Goal: Task Accomplishment & Management: Manage account settings

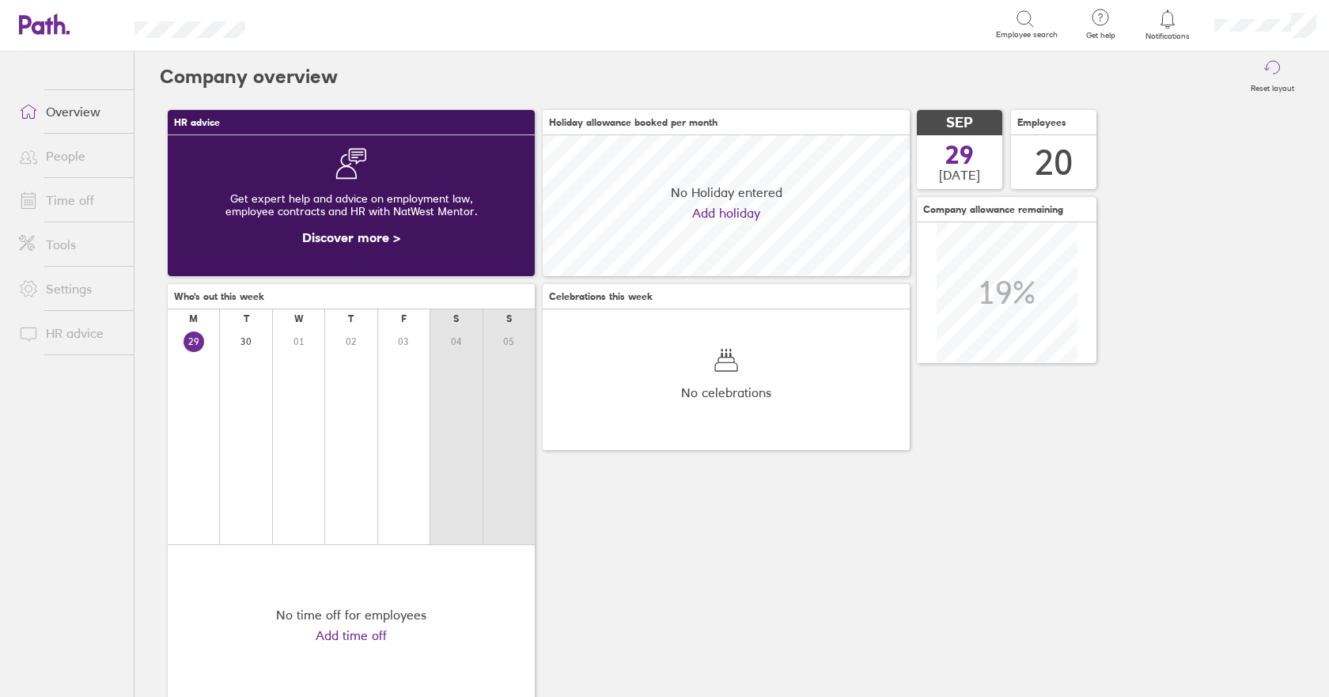
scroll to position [141, 367]
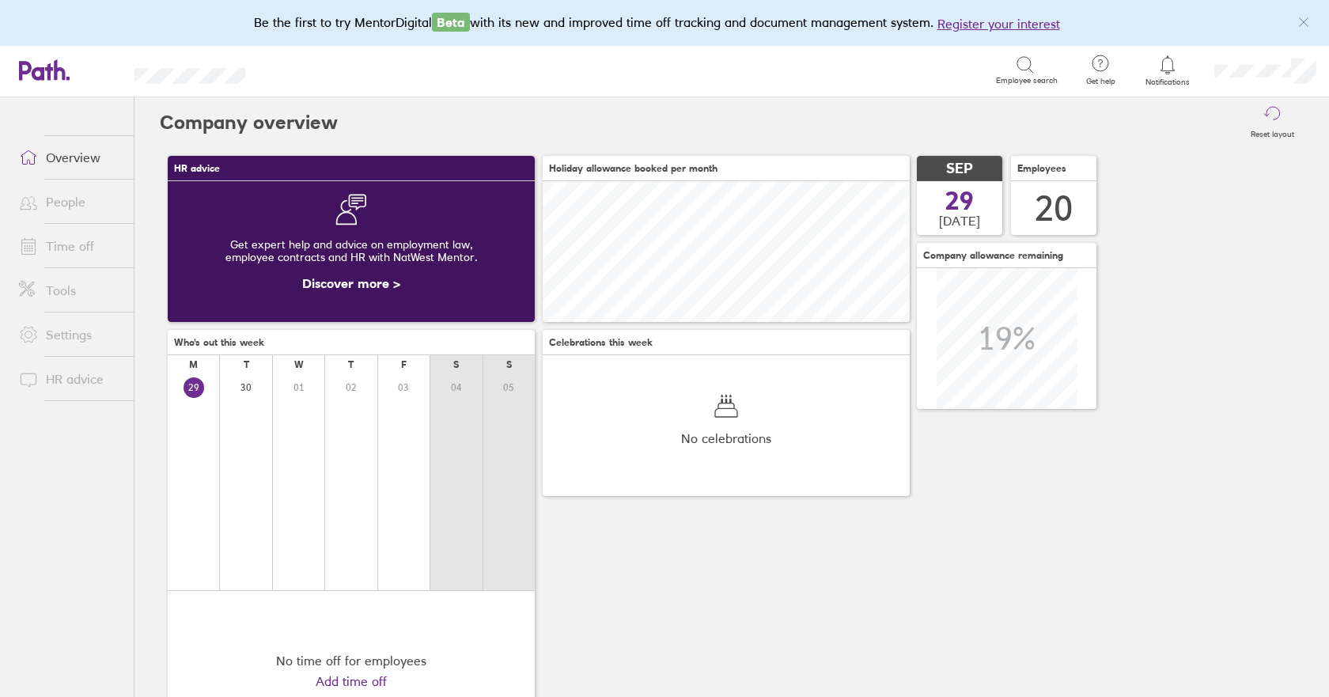
click at [79, 199] on link "People" at bounding box center [69, 202] width 127 height 32
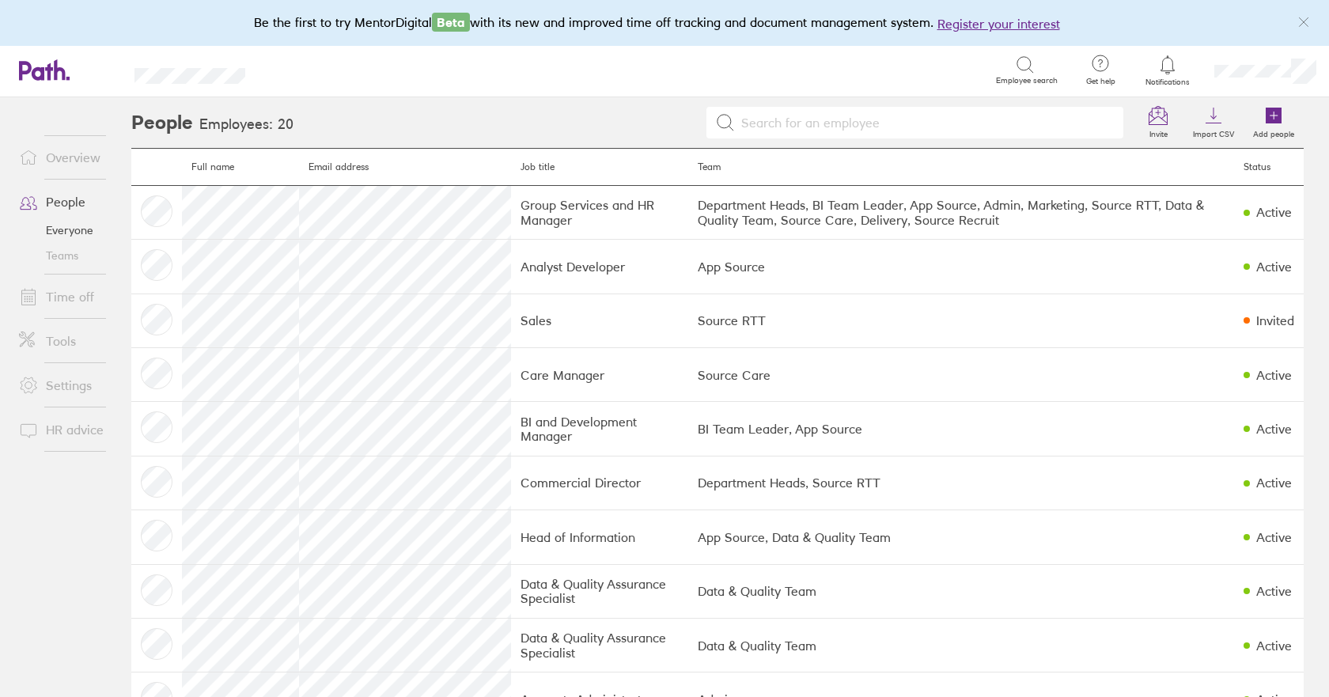
click at [57, 296] on link "Time off" at bounding box center [69, 297] width 127 height 32
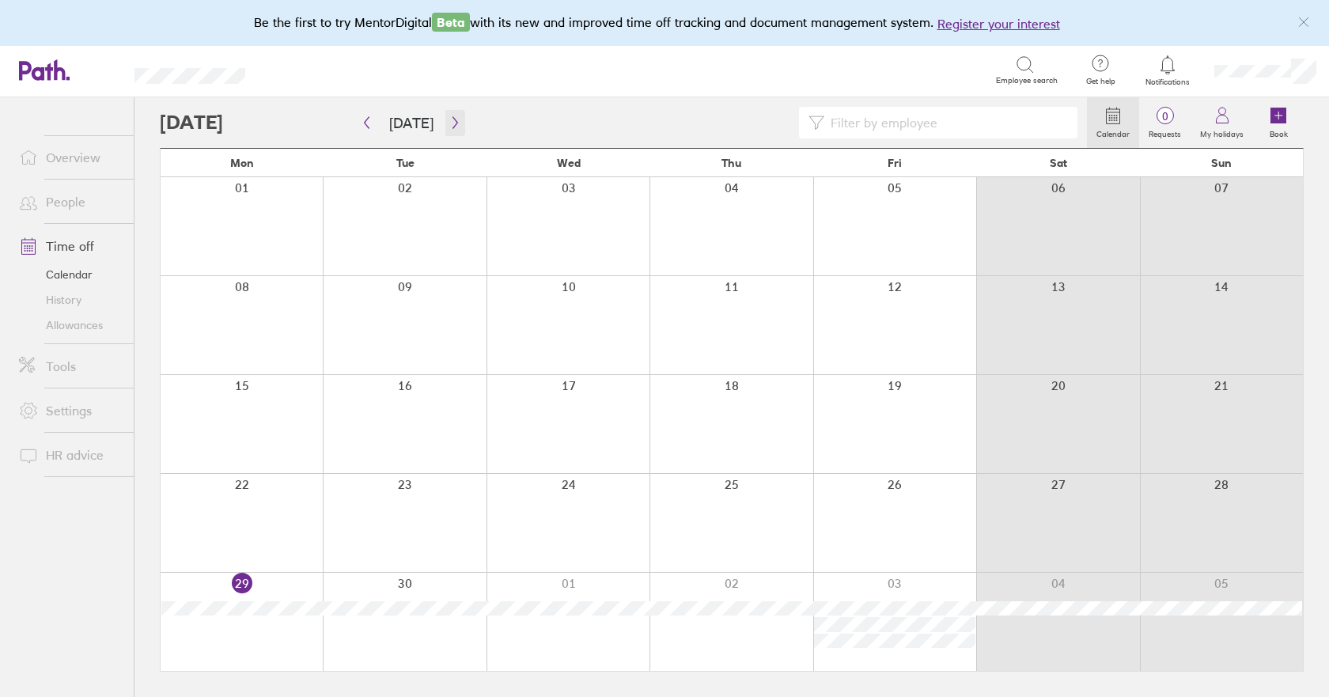
click at [452, 127] on icon "button" at bounding box center [455, 122] width 12 height 13
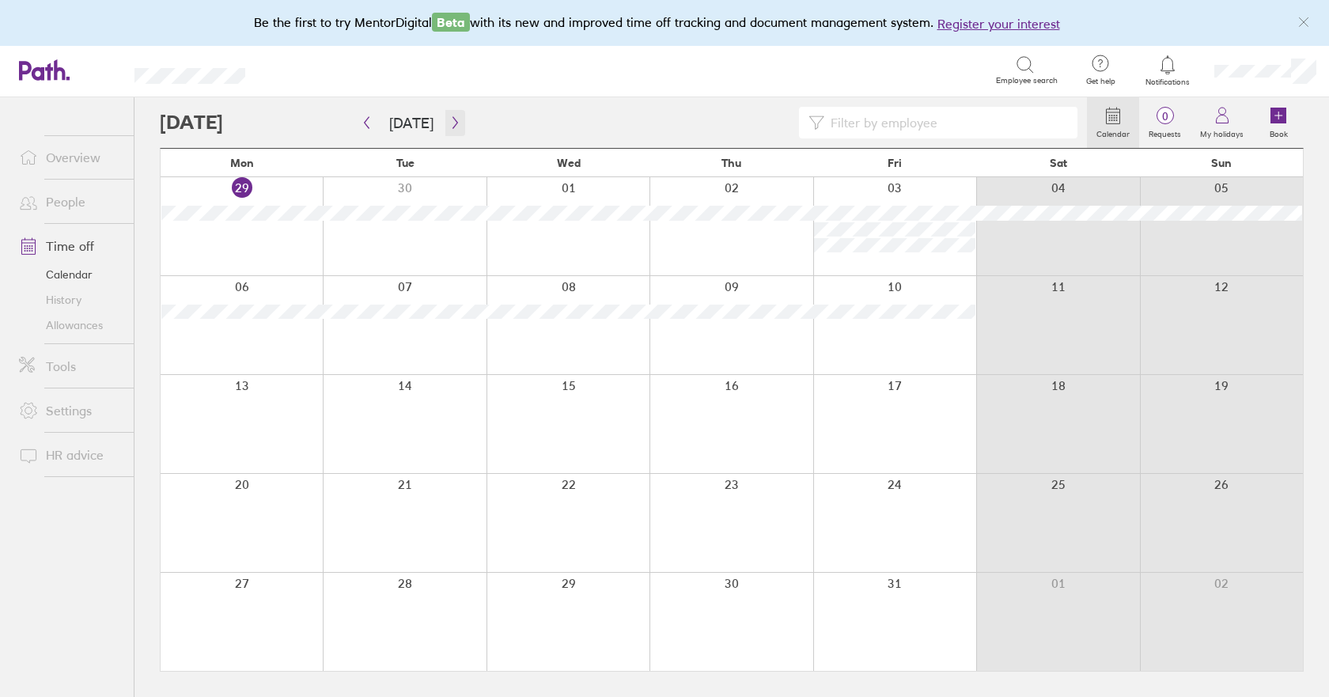
click at [452, 126] on icon "button" at bounding box center [455, 122] width 12 height 13
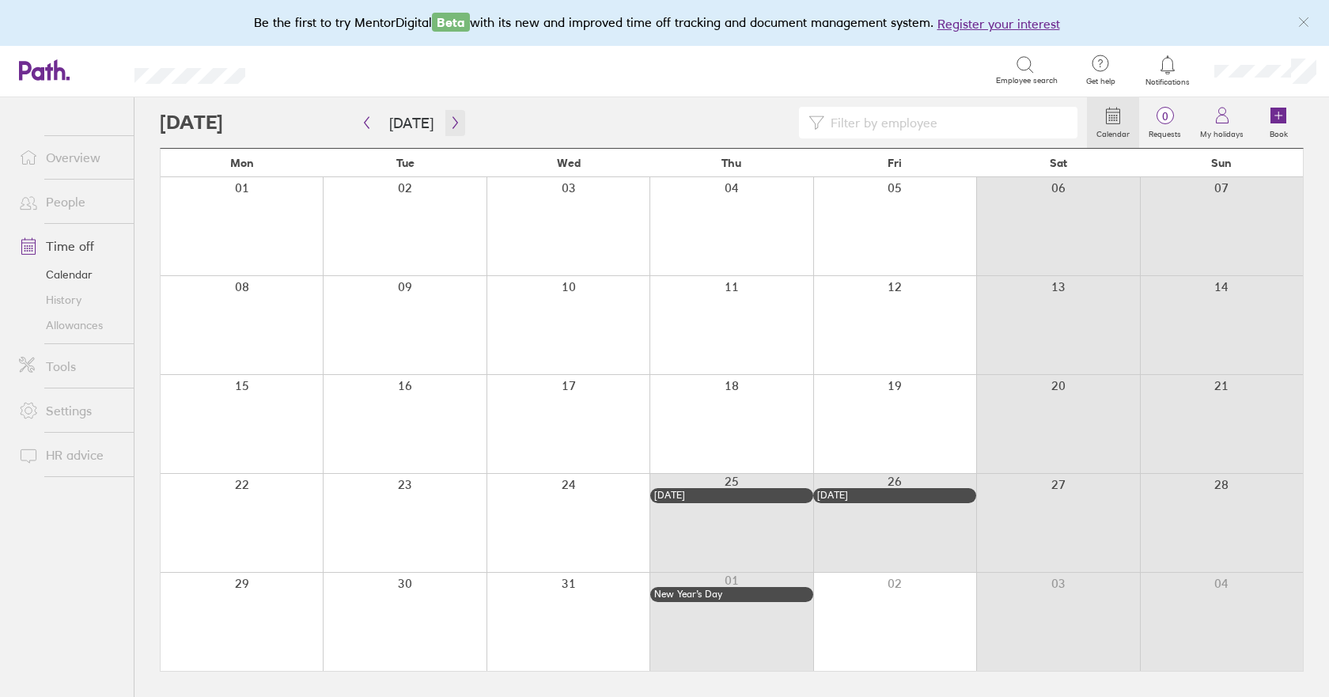
click at [452, 126] on icon "button" at bounding box center [455, 122] width 12 height 13
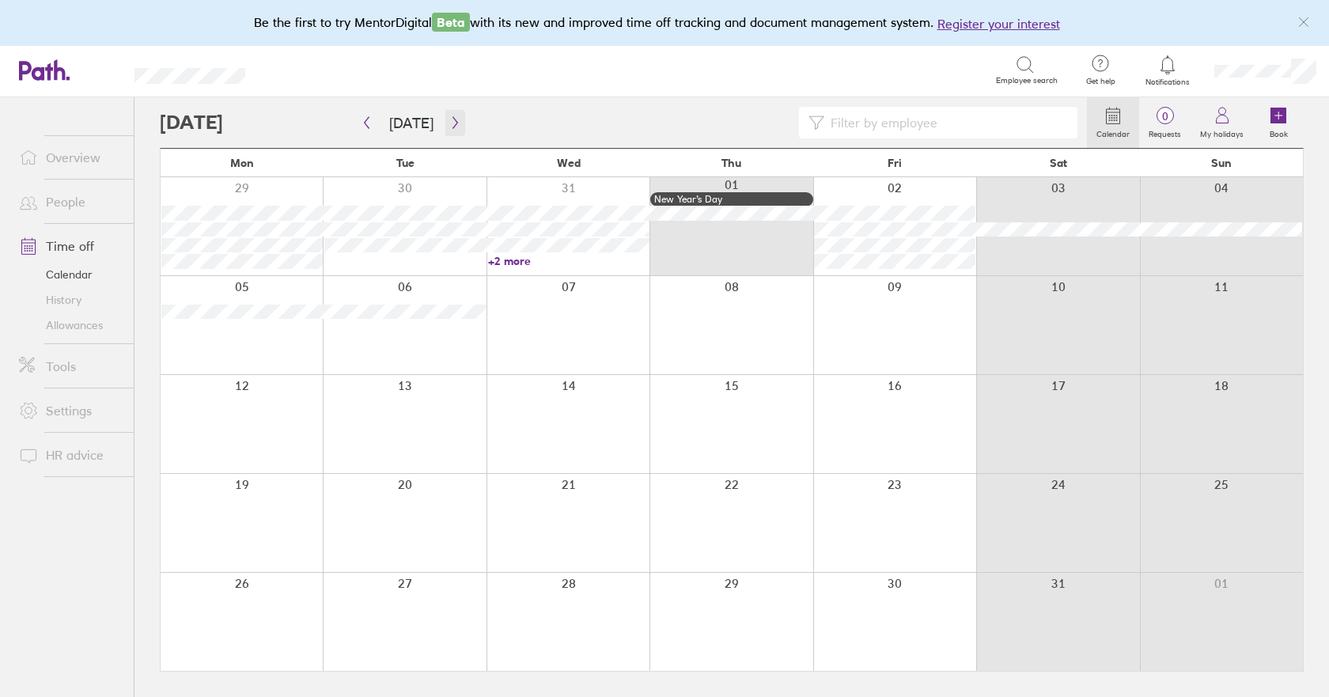
click at [452, 126] on icon "button" at bounding box center [455, 122] width 12 height 13
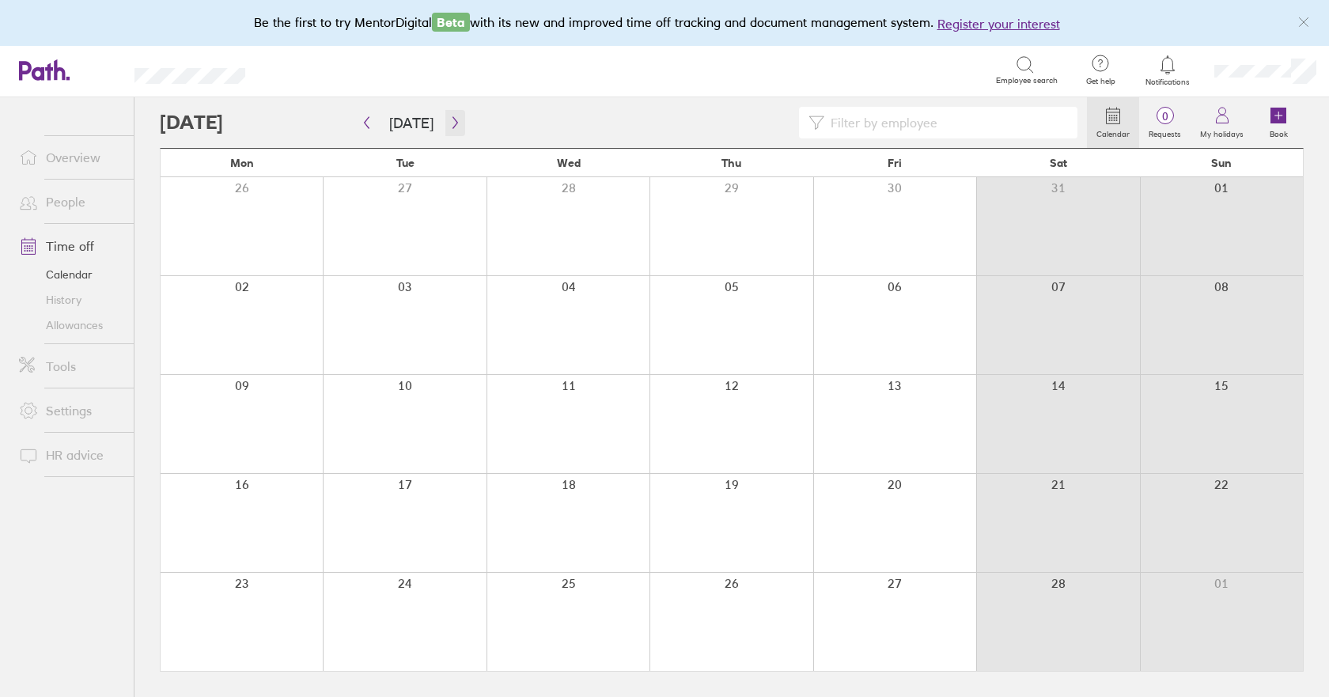
click at [452, 126] on icon "button" at bounding box center [455, 122] width 12 height 13
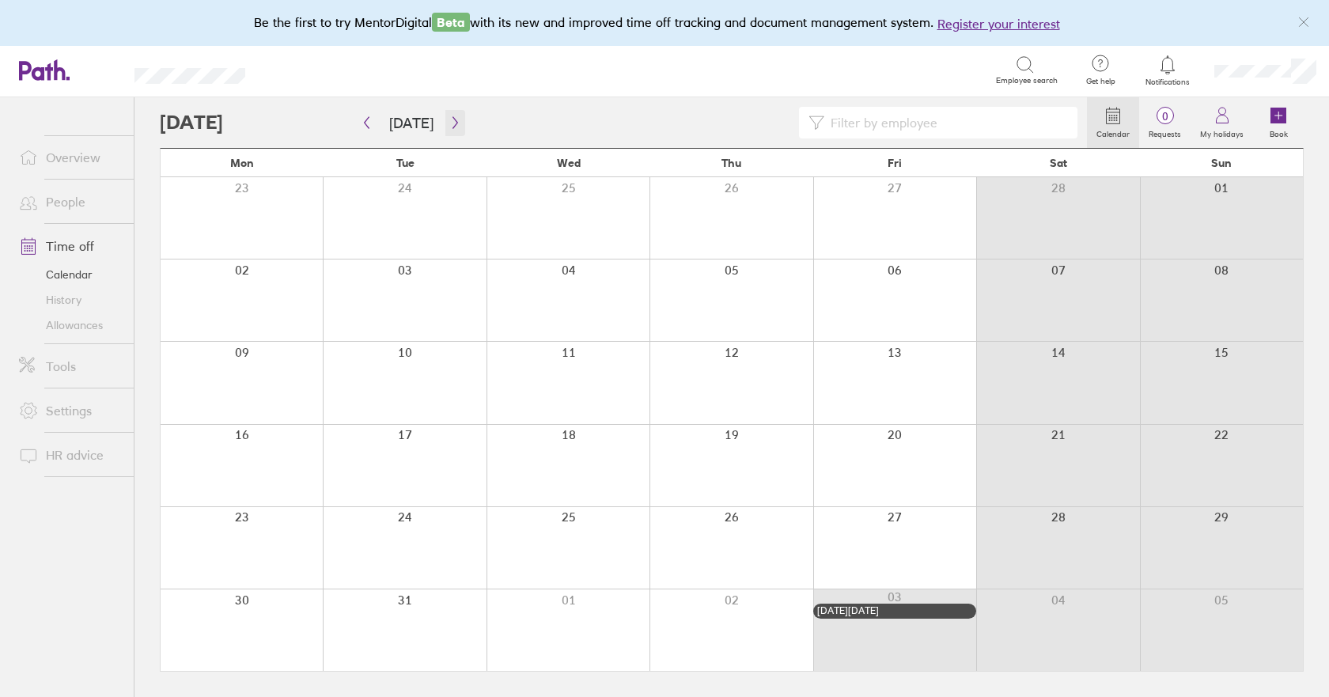
click at [452, 126] on icon "button" at bounding box center [455, 122] width 12 height 13
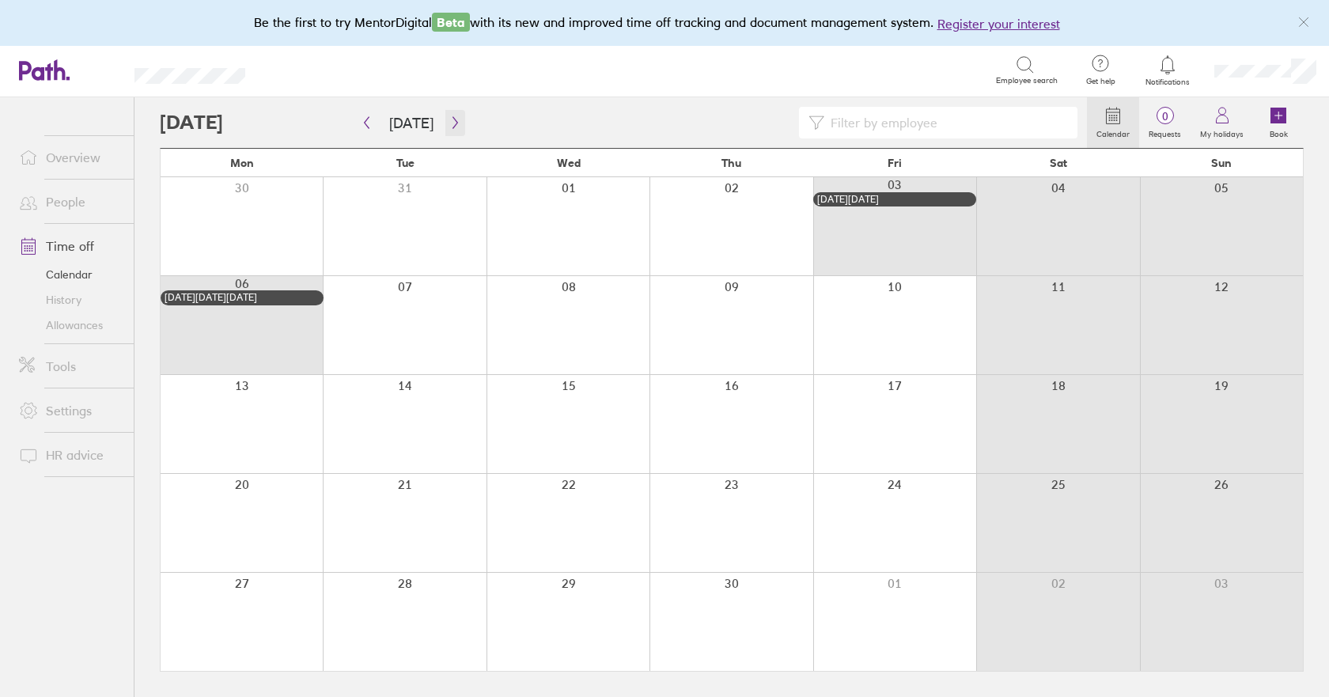
click at [452, 126] on icon "button" at bounding box center [455, 122] width 12 height 13
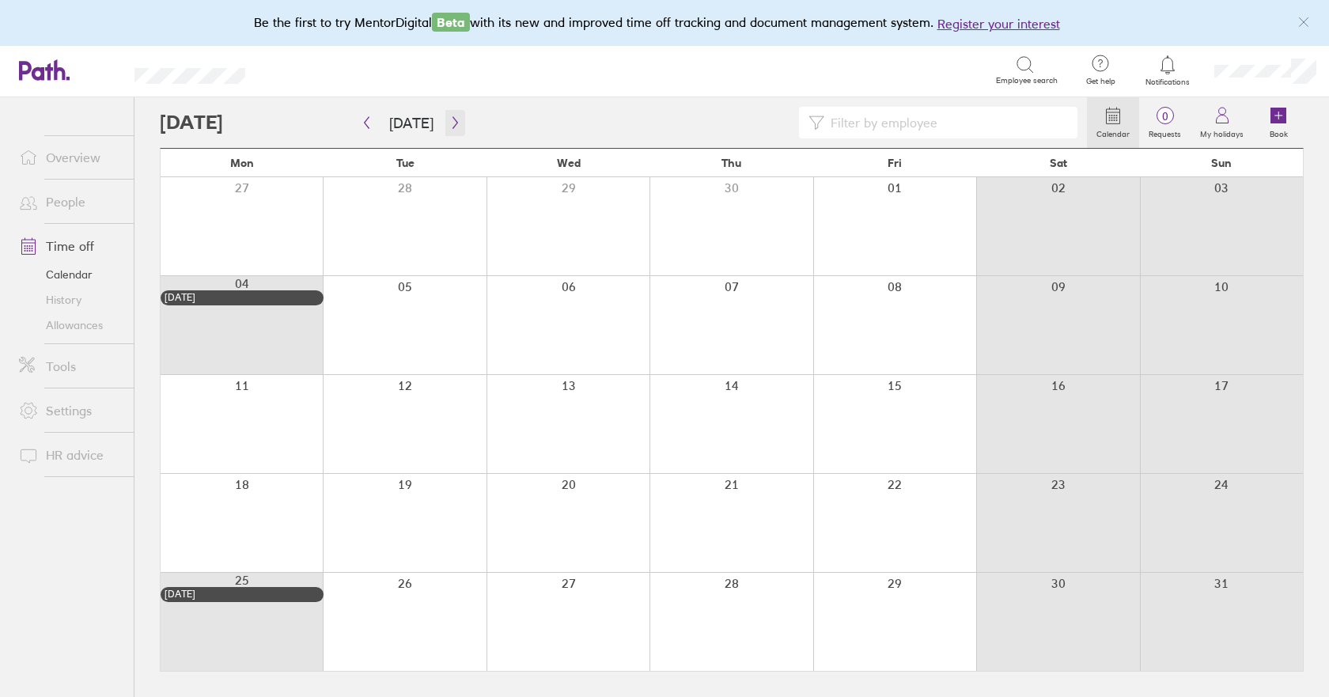
click at [452, 126] on icon "button" at bounding box center [455, 122] width 12 height 13
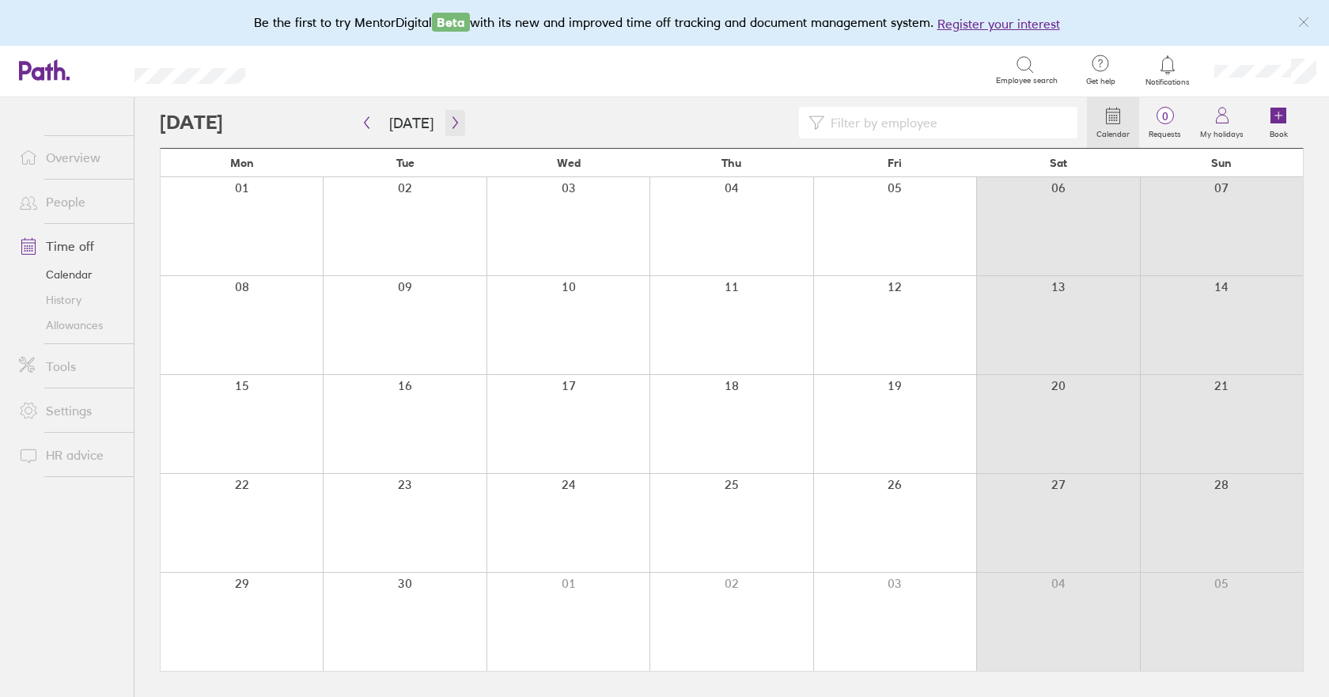
click at [452, 126] on icon "button" at bounding box center [455, 122] width 12 height 13
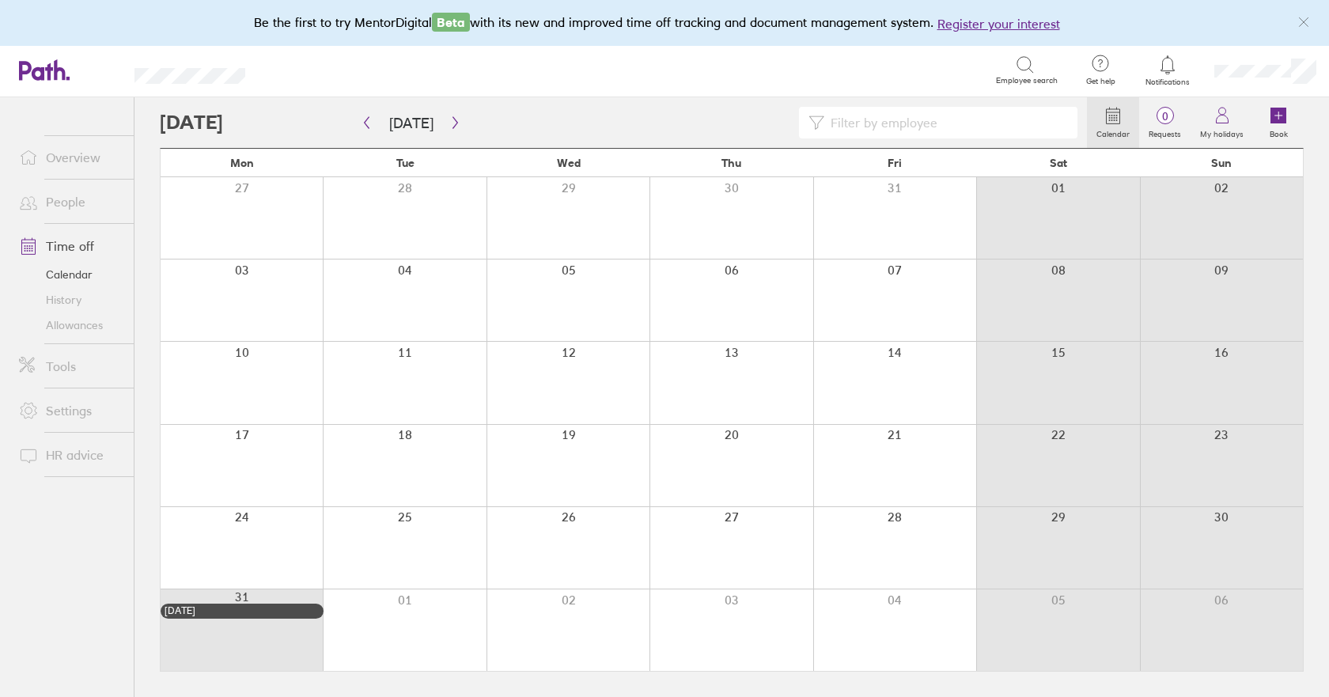
click at [741, 301] on div at bounding box center [731, 300] width 163 height 81
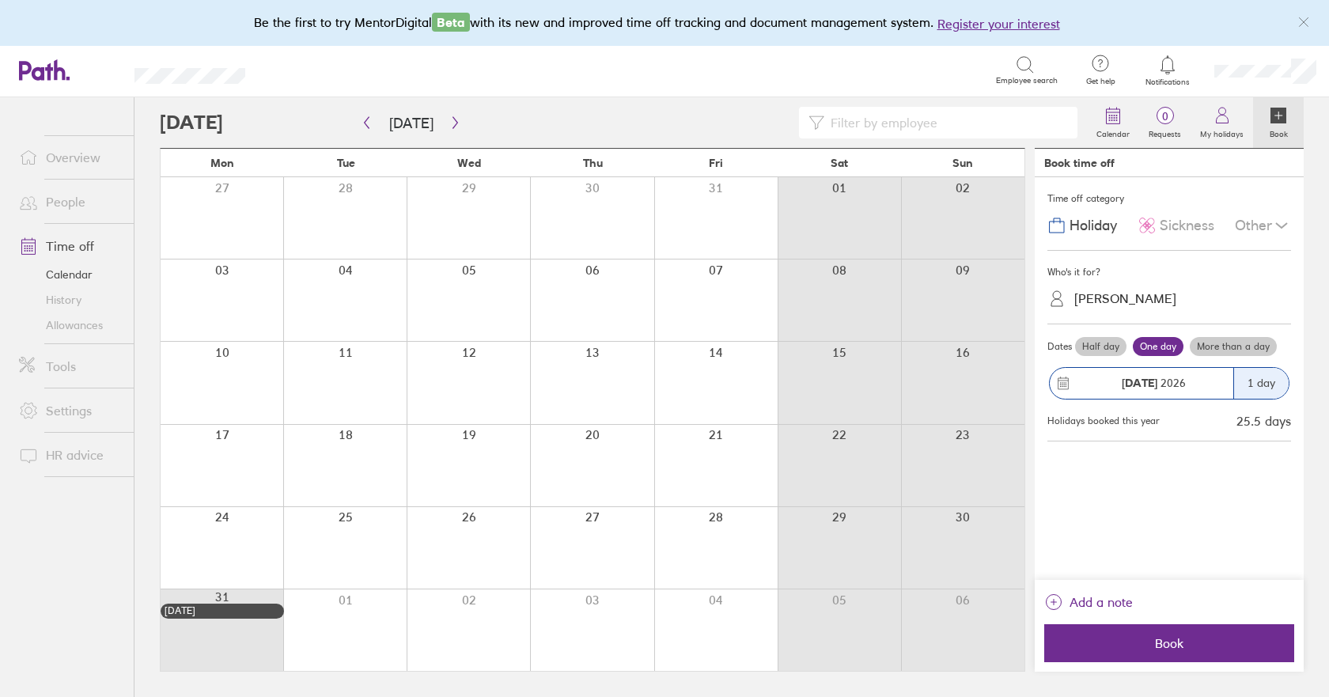
click at [1258, 345] on label "More than a day" at bounding box center [1233, 346] width 87 height 19
click at [0, 0] on input "More than a day" at bounding box center [0, 0] width 0 height 0
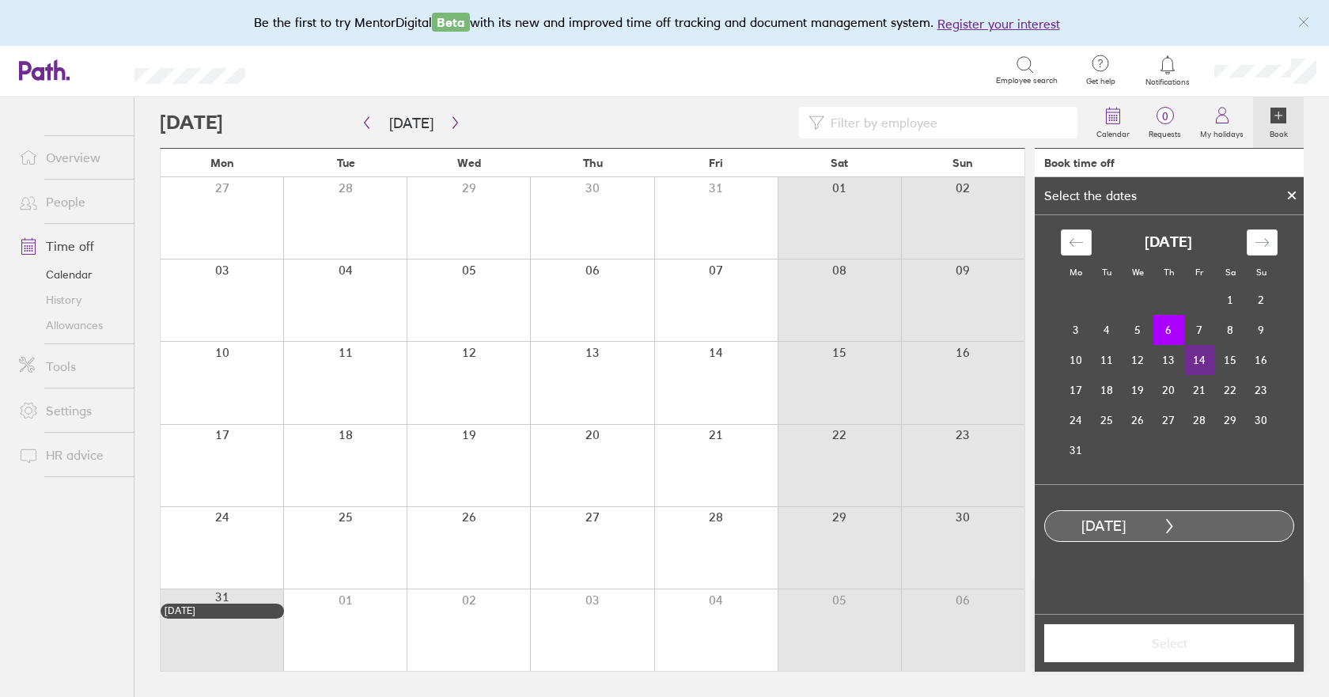
click at [1199, 361] on td "14" at bounding box center [1199, 360] width 31 height 30
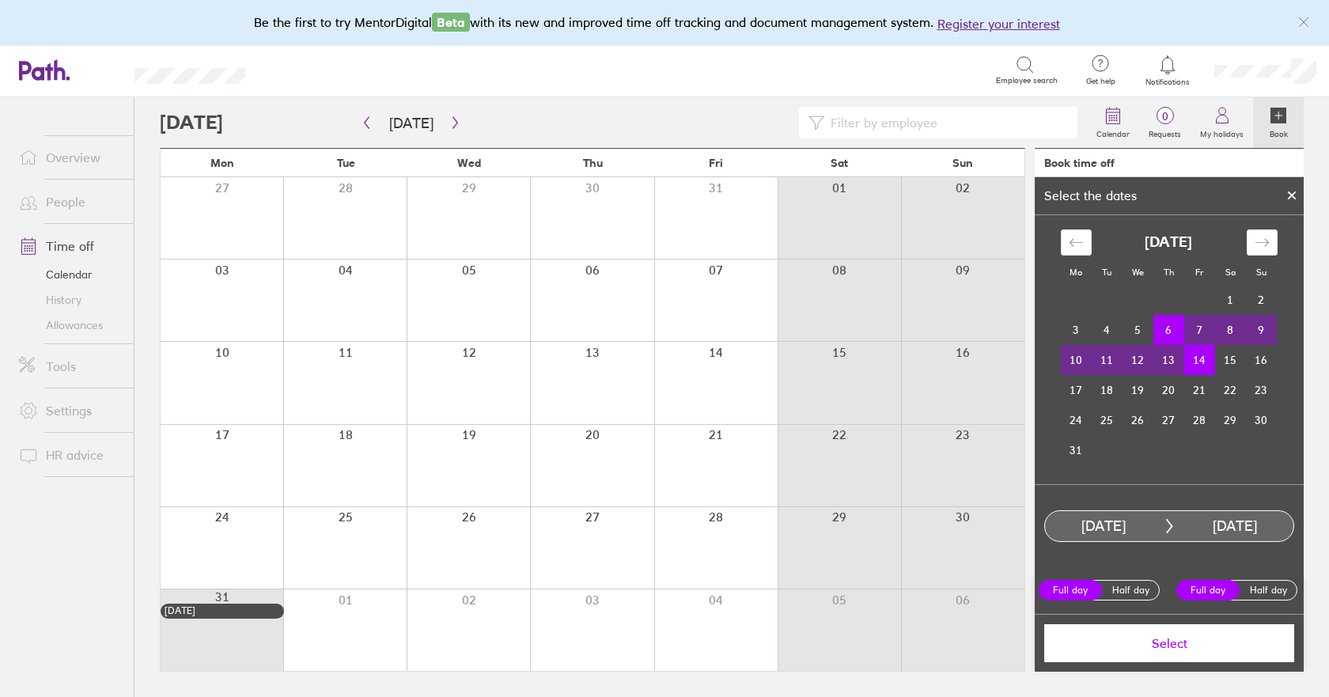
click at [1175, 642] on span "Select" at bounding box center [1170, 643] width 228 height 14
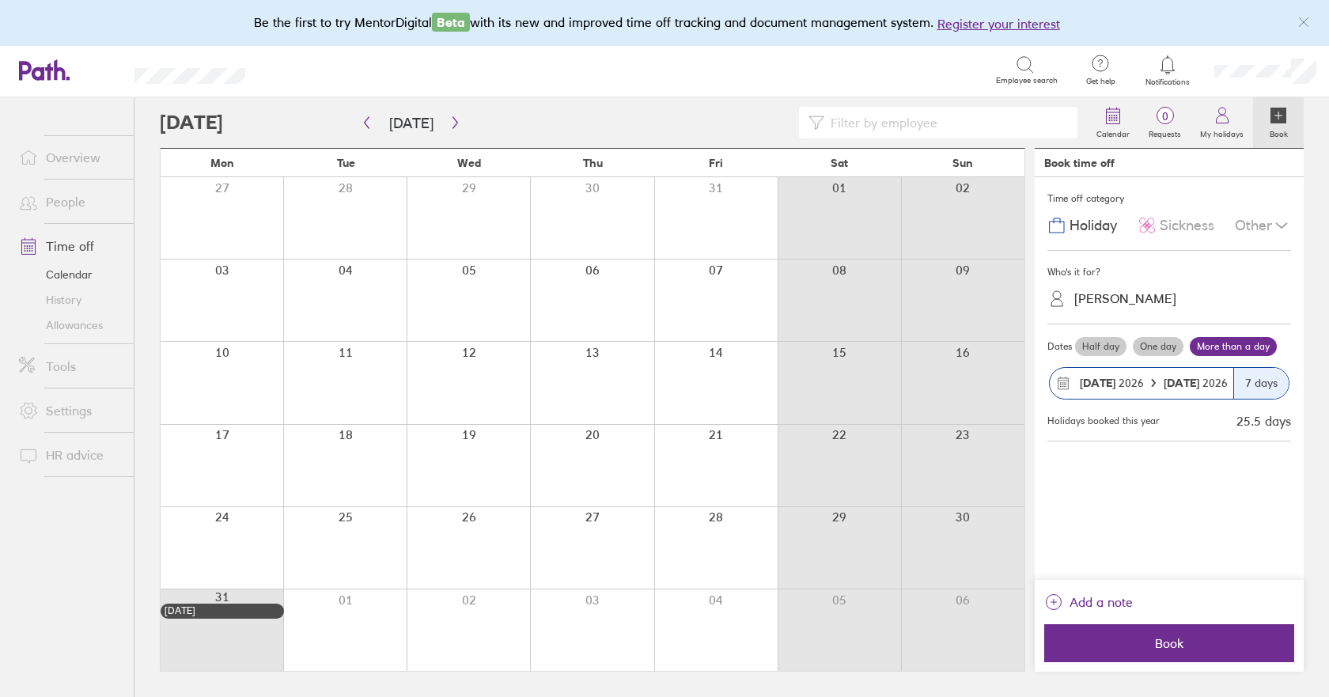
click at [1175, 642] on span "Book" at bounding box center [1170, 643] width 228 height 14
